Goal: Find specific page/section: Find specific page/section

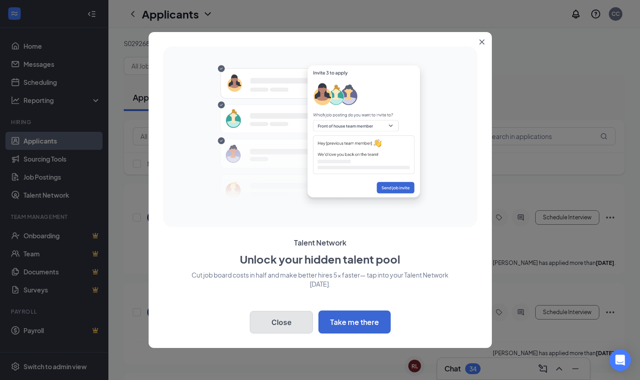
click at [292, 322] on button "Close" at bounding box center [281, 322] width 63 height 23
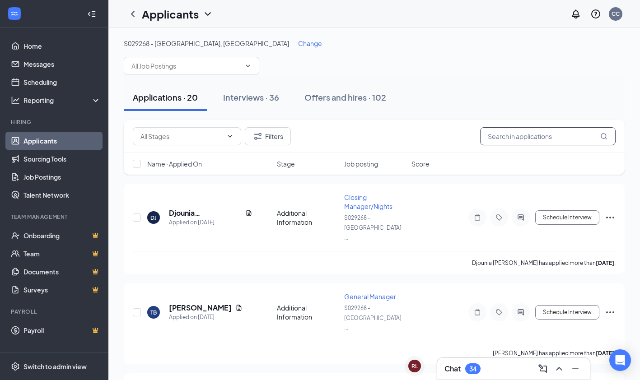
click at [505, 141] on input "text" at bounding box center [547, 136] width 135 height 18
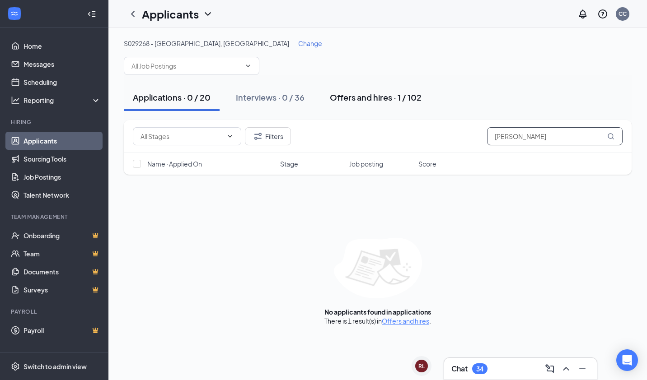
type input "[PERSON_NAME]"
click at [347, 97] on div "Offers and hires · 1 / 102" at bounding box center [376, 97] width 92 height 11
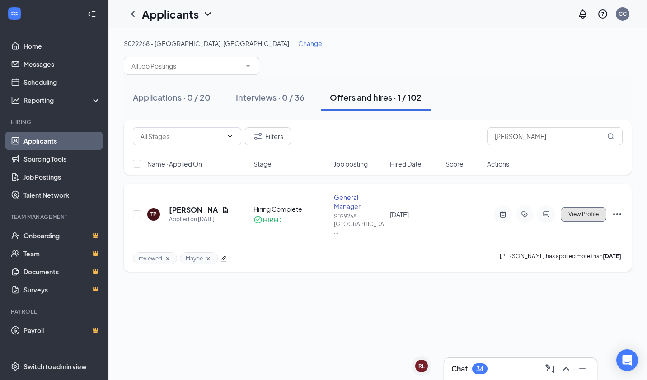
click at [581, 211] on span "View Profile" at bounding box center [583, 214] width 30 height 6
